Goal: Book appointment/travel/reservation

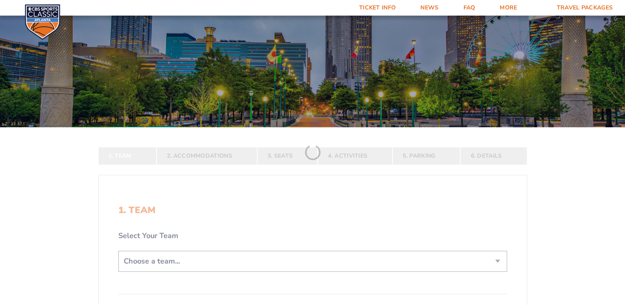
scroll to position [164, 0]
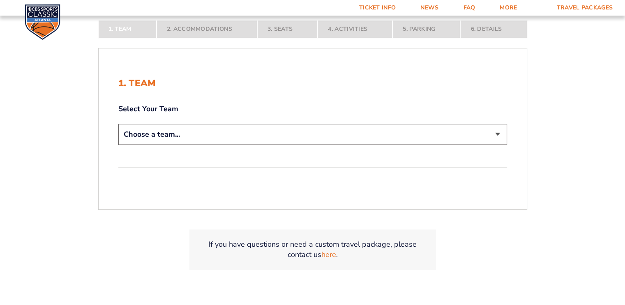
click at [496, 134] on select "Choose a team... [US_STATE] Wildcats [US_STATE] State Buckeyes [US_STATE] Tar H…" at bounding box center [312, 134] width 389 height 21
select select "12756"
click at [118, 145] on select "Choose a team... [US_STATE] Wildcats [US_STATE] State Buckeyes [US_STATE] Tar H…" at bounding box center [312, 134] width 389 height 21
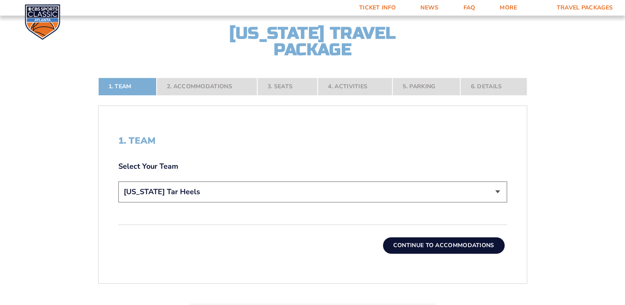
click at [445, 250] on button "Continue To Accommodations" at bounding box center [444, 245] width 122 height 16
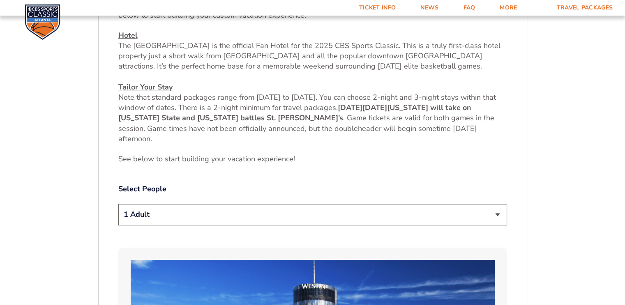
scroll to position [350, 0]
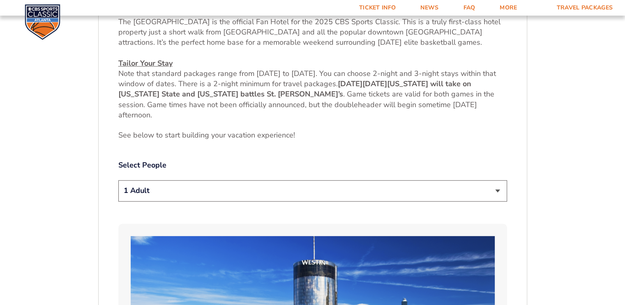
click at [498, 190] on select "1 Adult 2 Adults 3 Adults 4 Adults 2 Adults + 1 Child 2 Adults + 2 Children 2 A…" at bounding box center [312, 190] width 389 height 21
click at [118, 180] on select "1 Adult 2 Adults 3 Adults 4 Adults 2 Adults + 1 Child 2 Adults + 2 Children 2 A…" at bounding box center [312, 190] width 389 height 21
click at [498, 189] on select "1 Adult 2 Adults 3 Adults 4 Adults 2 Adults + 1 Child 2 Adults + 2 Children 2 A…" at bounding box center [312, 190] width 389 height 21
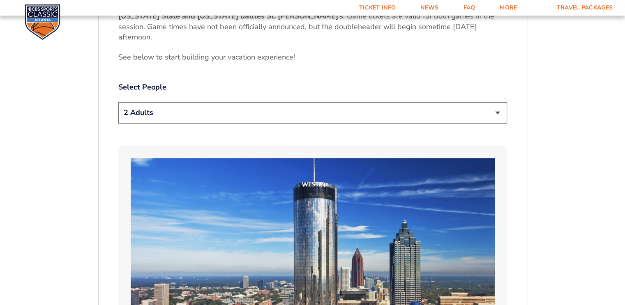
scroll to position [432, 0]
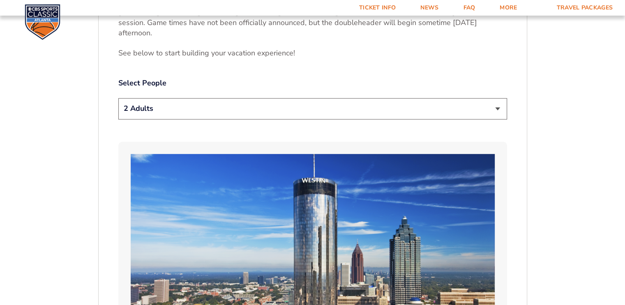
click at [497, 110] on select "1 Adult 2 Adults 3 Adults 4 Adults 2 Adults + 1 Child 2 Adults + 2 Children 2 A…" at bounding box center [312, 108] width 389 height 21
select select "2 Adults + 3 Children"
click at [118, 98] on select "1 Adult 2 Adults 3 Adults 4 Adults 2 Adults + 1 Child 2 Adults + 2 Children 2 A…" at bounding box center [312, 108] width 389 height 21
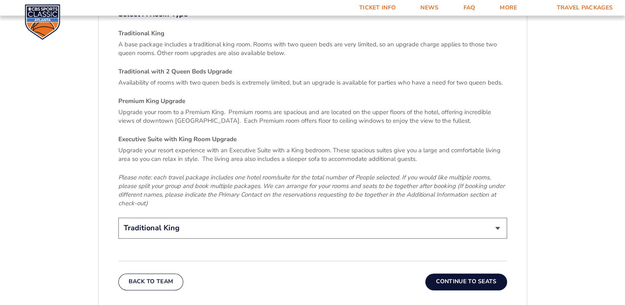
scroll to position [1171, 0]
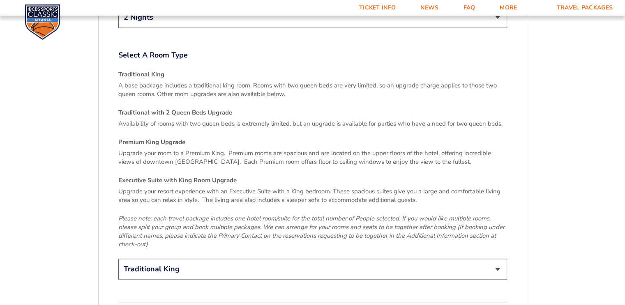
click at [498, 259] on select "Traditional King Traditional with 2 Queen Beds Upgrade (+$45 per night) Premium…" at bounding box center [312, 269] width 389 height 21
select select "Executive Suite with King Room Upgrade"
click at [118, 259] on select "Traditional King Traditional with 2 Queen Beds Upgrade (+$45 per night) Premium…" at bounding box center [312, 269] width 389 height 21
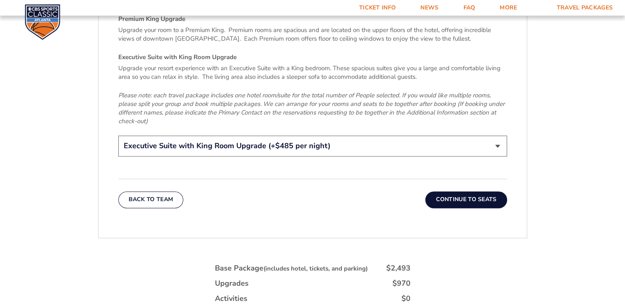
scroll to position [1336, 0]
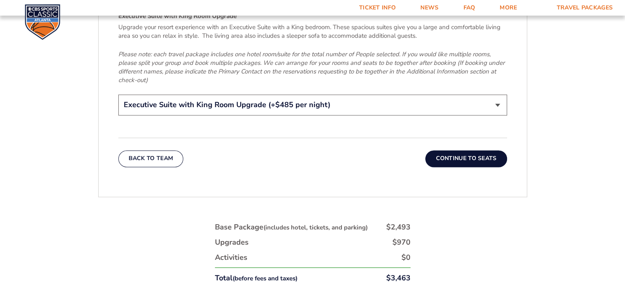
click at [475, 150] on button "Continue To Seats" at bounding box center [465, 158] width 81 height 16
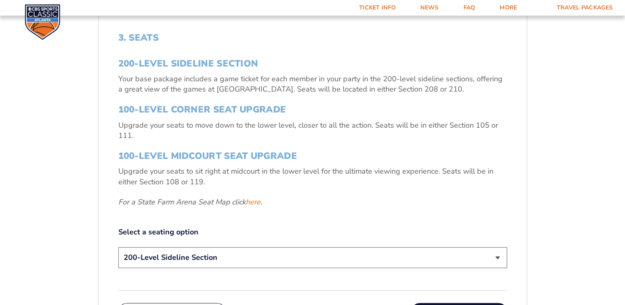
scroll to position [309, 0]
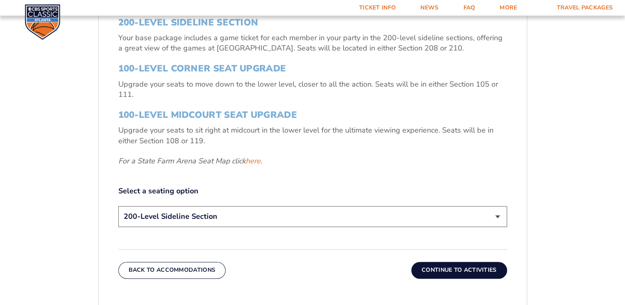
click at [498, 217] on select "200-Level Sideline Section 100-Level Corner Seat Upgrade (+$120 per person) 100…" at bounding box center [312, 216] width 389 height 21
click at [524, 179] on div "3. Seats 200-Level Sideline Section Your base package includes a game ticket fo…" at bounding box center [313, 135] width 428 height 327
click at [486, 267] on button "Continue To Activities" at bounding box center [459, 270] width 96 height 16
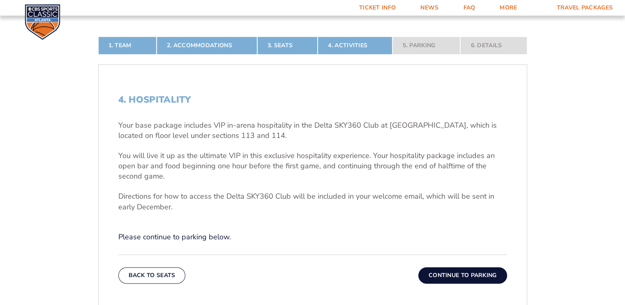
scroll to position [226, 0]
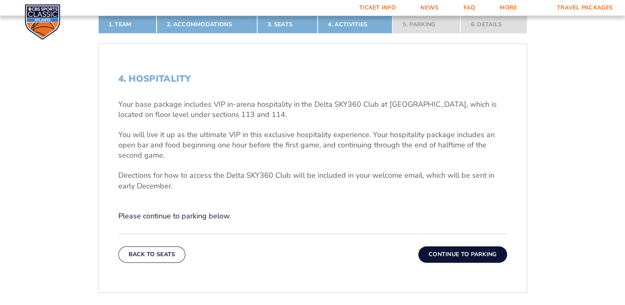
click at [479, 254] on button "Continue To Parking" at bounding box center [462, 255] width 89 height 16
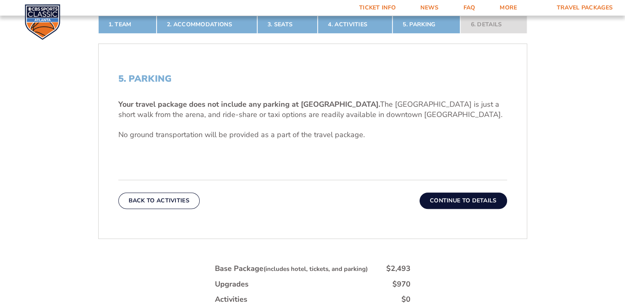
click at [462, 201] on button "Continue To Details" at bounding box center [464, 201] width 88 height 16
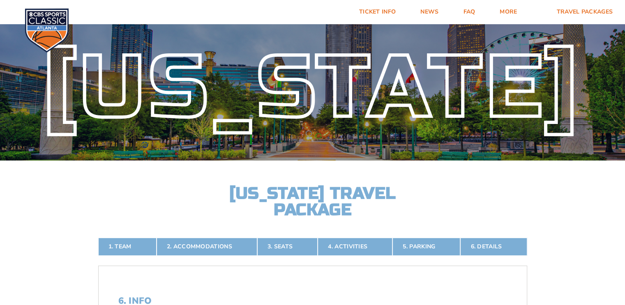
scroll to position [0, 0]
